Goal: Information Seeking & Learning: Learn about a topic

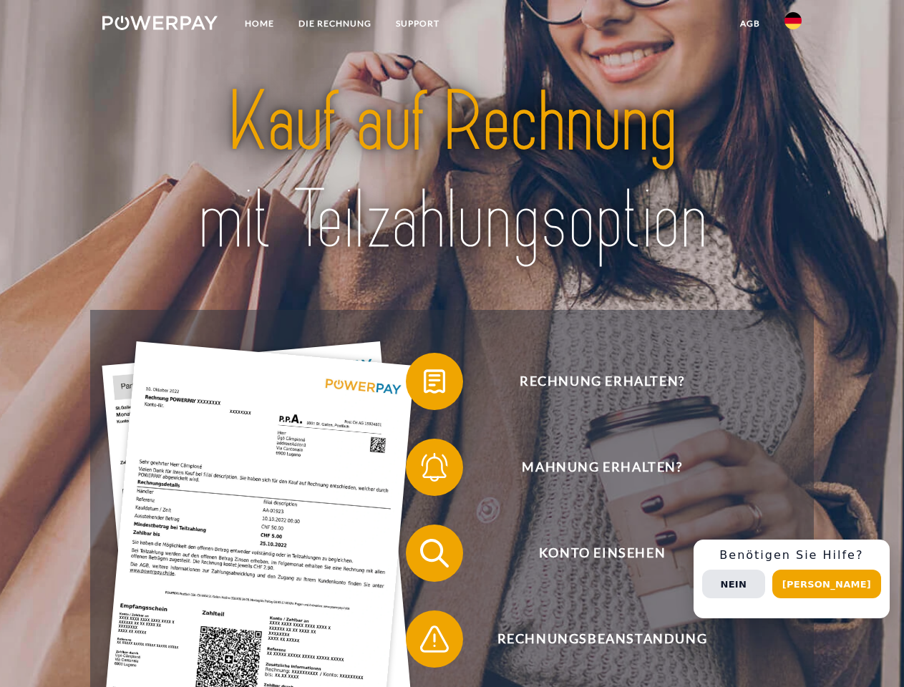
click at [160, 25] on img at bounding box center [159, 23] width 115 height 14
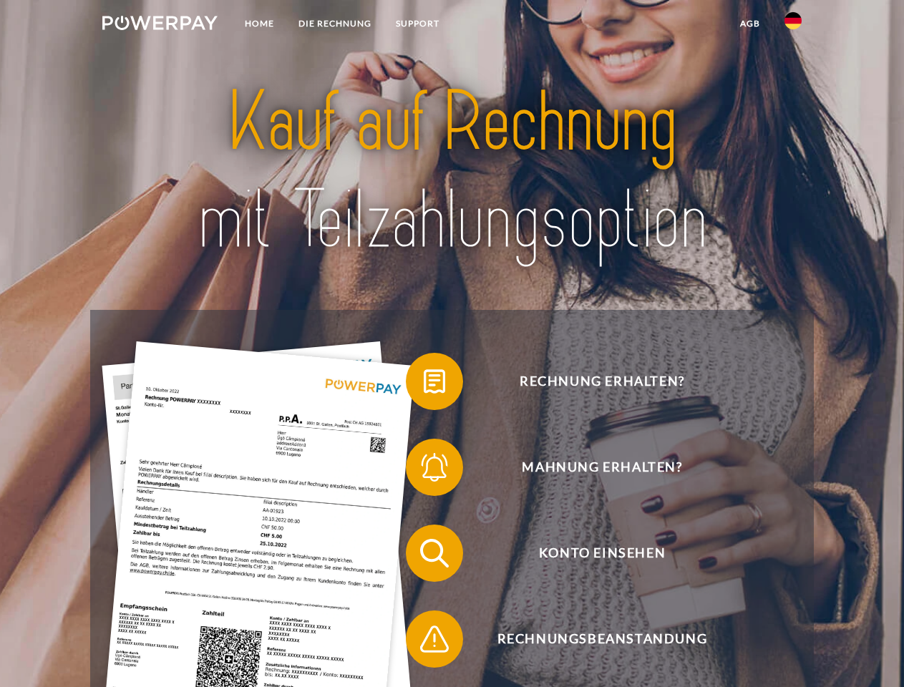
click at [793, 25] on img at bounding box center [792, 20] width 17 height 17
click at [749, 24] on link "agb" at bounding box center [750, 24] width 44 height 26
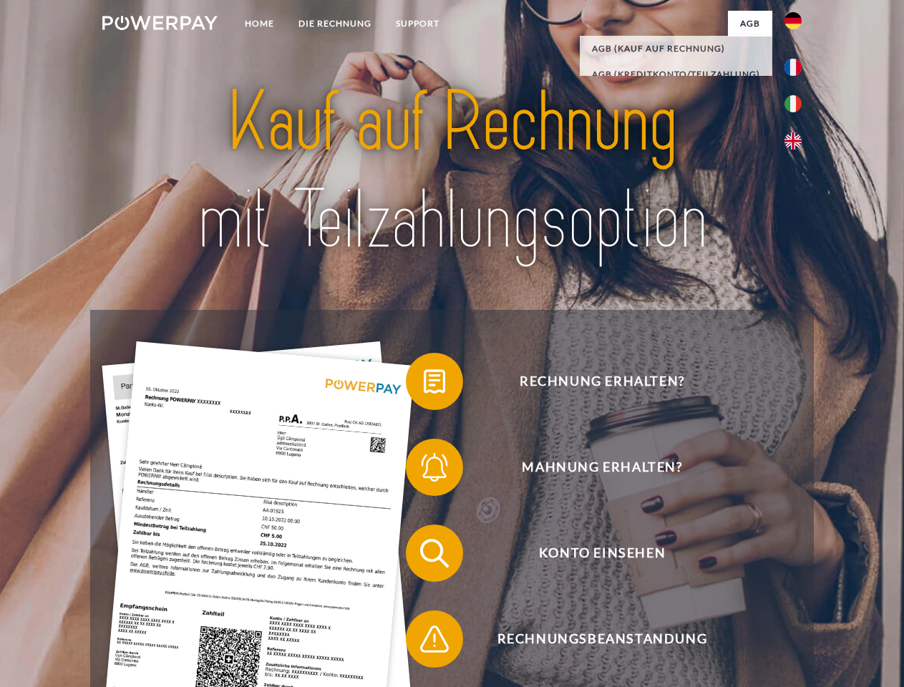
click at [424, 384] on span at bounding box center [413, 382] width 72 height 72
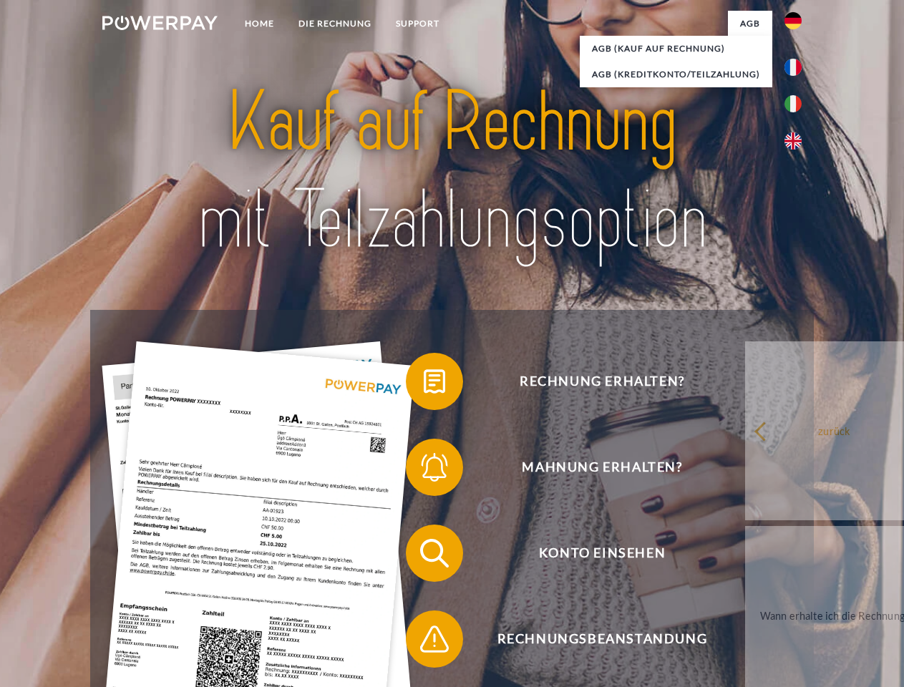
click at [424, 470] on div "Rechnung erhalten? Mahnung erhalten? Konto einsehen" at bounding box center [451, 596] width 723 height 572
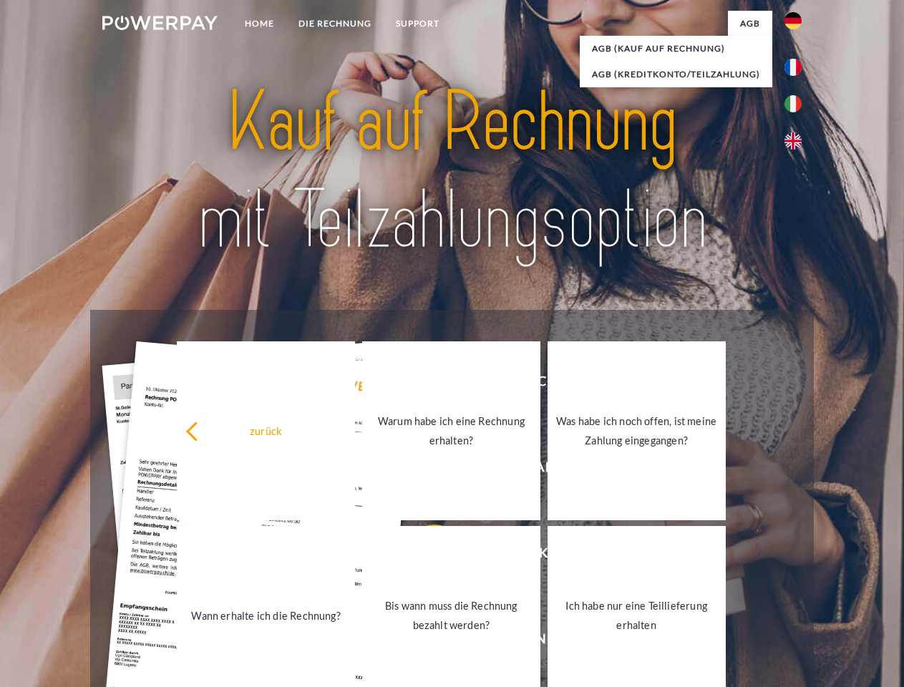
click at [424, 556] on link "Bis wann muss die Rechnung bezahlt werden?" at bounding box center [451, 615] width 178 height 179
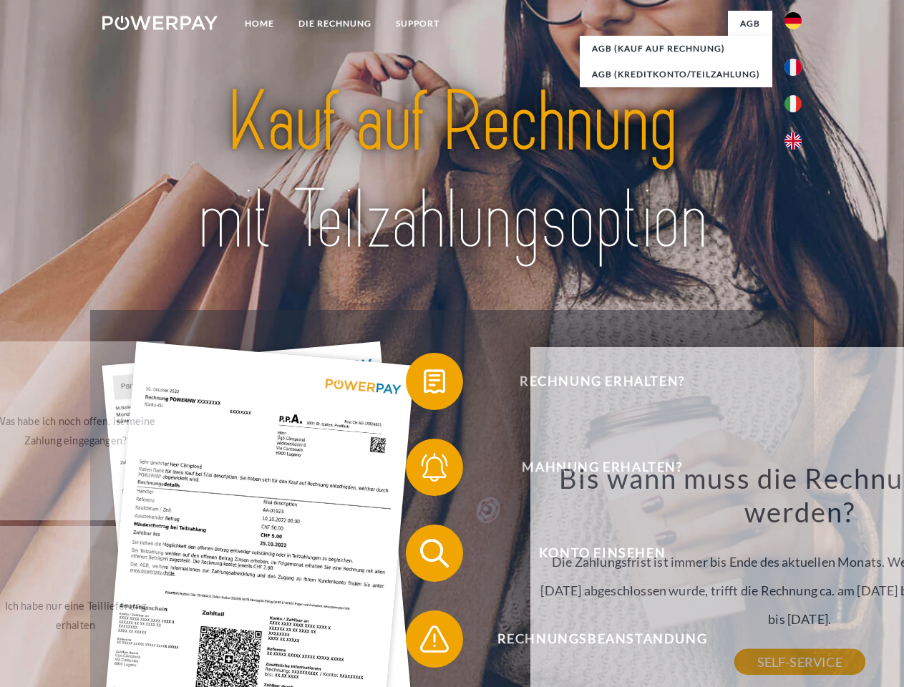
click at [424, 642] on div "Rechnung erhalten? Mahnung erhalten? Konto einsehen" at bounding box center [451, 596] width 723 height 572
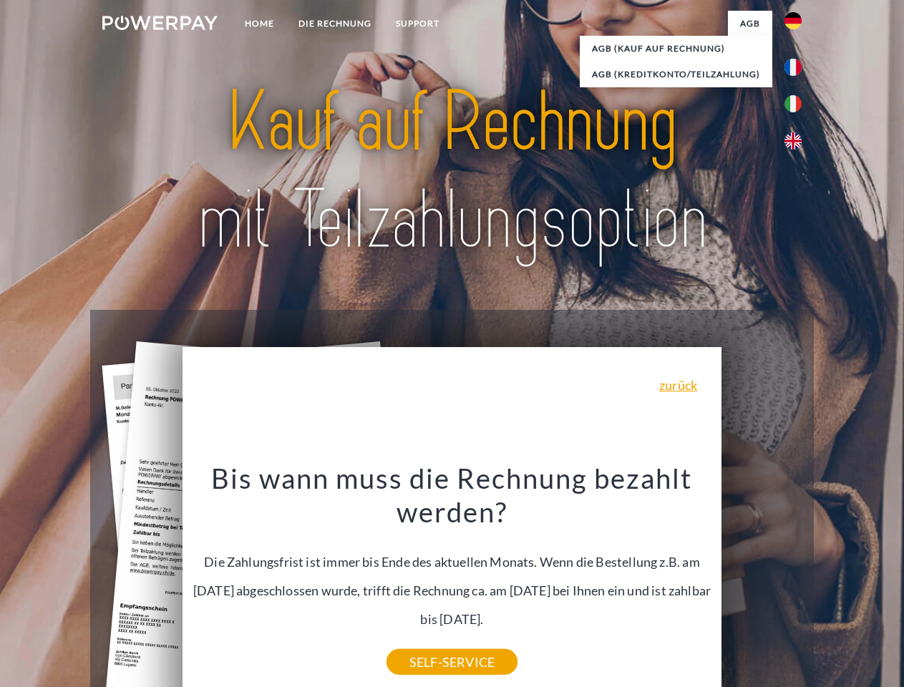
click at [796, 579] on div "Rechnung erhalten? Mahnung erhalten? Konto einsehen" at bounding box center [451, 596] width 723 height 572
click at [761, 582] on span "Konto einsehen" at bounding box center [601, 553] width 351 height 57
click at [832, 584] on header "Home DIE RECHNUNG SUPPORT" at bounding box center [452, 494] width 904 height 988
